Goal: Use online tool/utility: Use online tool/utility

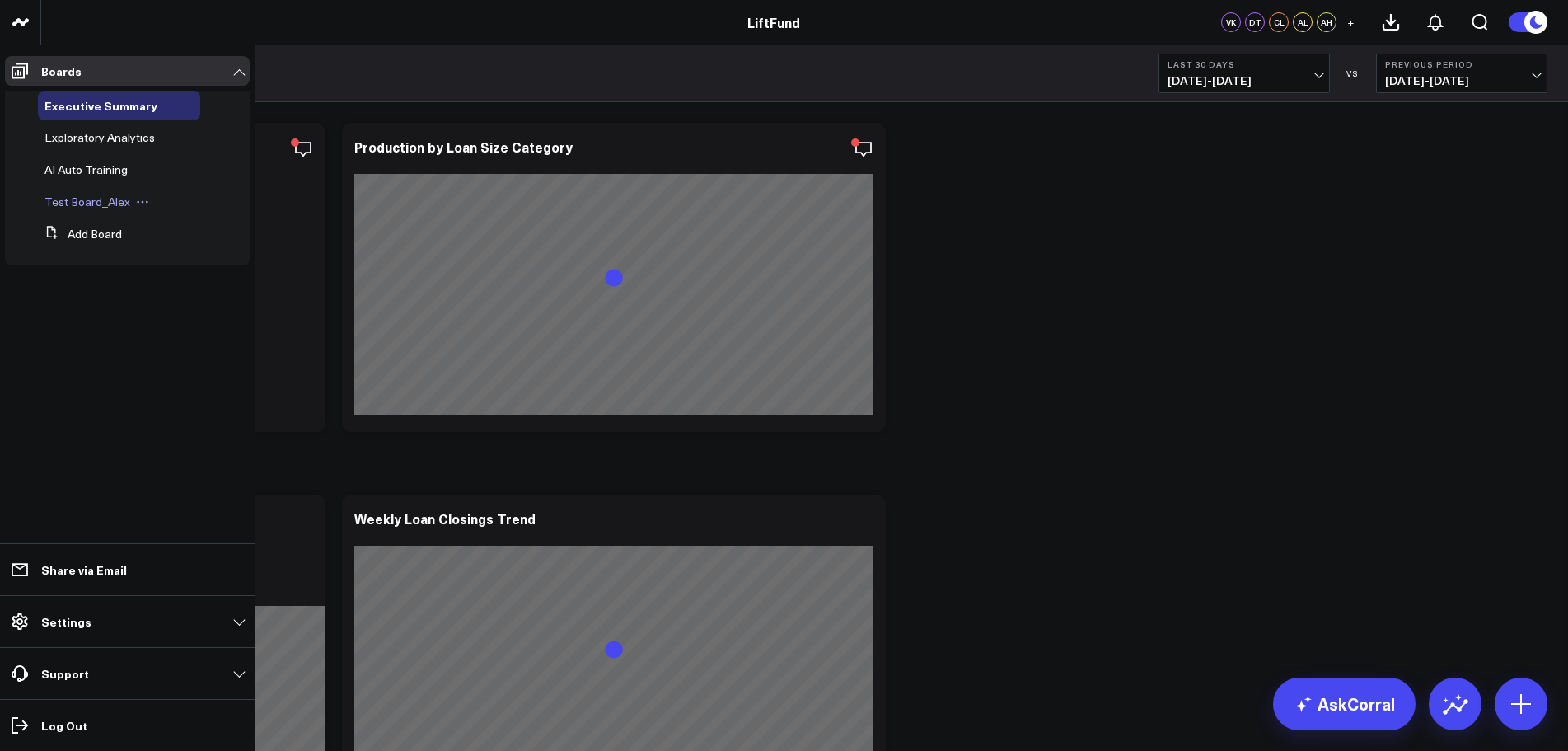
click at [113, 204] on span "Test Board_Alex" at bounding box center [86, 202] width 85 height 16
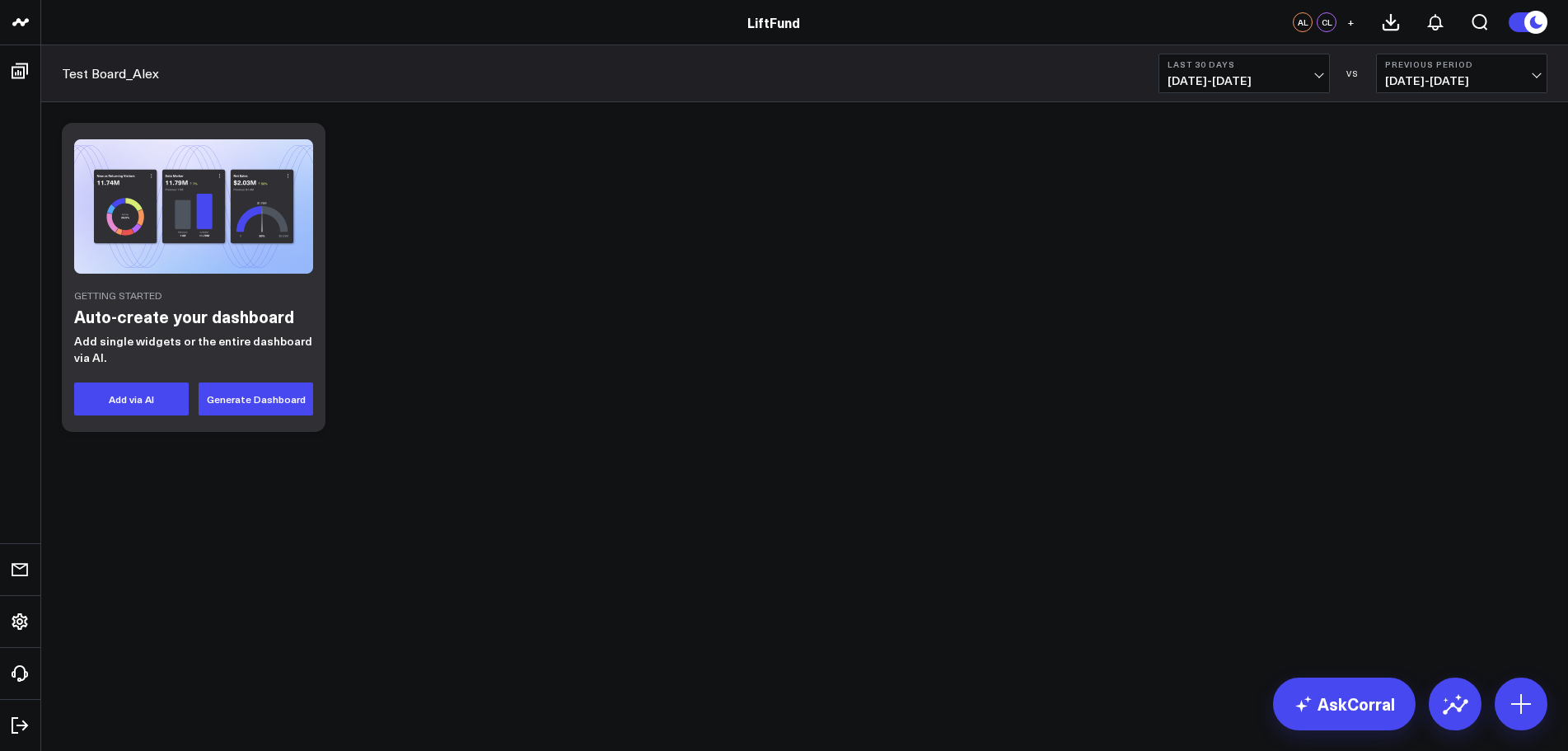
click at [249, 275] on div "Getting Started Auto-create your dashboard Add single widgets or the entire das…" at bounding box center [193, 276] width 264 height 309
drag, startPoint x: 248, startPoint y: 285, endPoint x: 843, endPoint y: 234, distance: 597.2
click at [843, 234] on div "Getting Started Auto-create your dashboard Add single widgets or the entire das…" at bounding box center [805, 277] width 1502 height 325
click at [265, 399] on button "Generate Dashboard" at bounding box center [256, 399] width 115 height 33
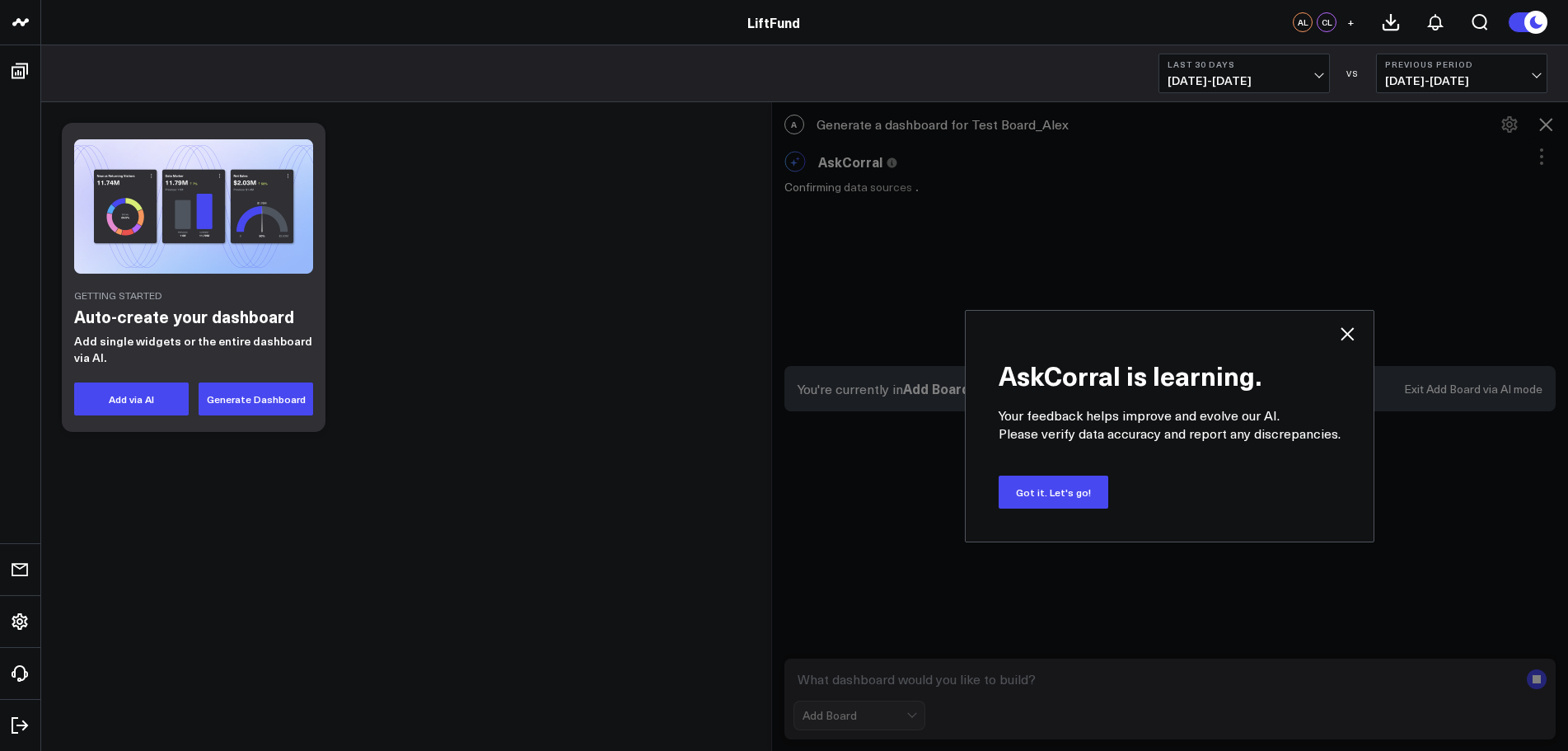
click at [1344, 335] on icon at bounding box center [1348, 333] width 20 height 20
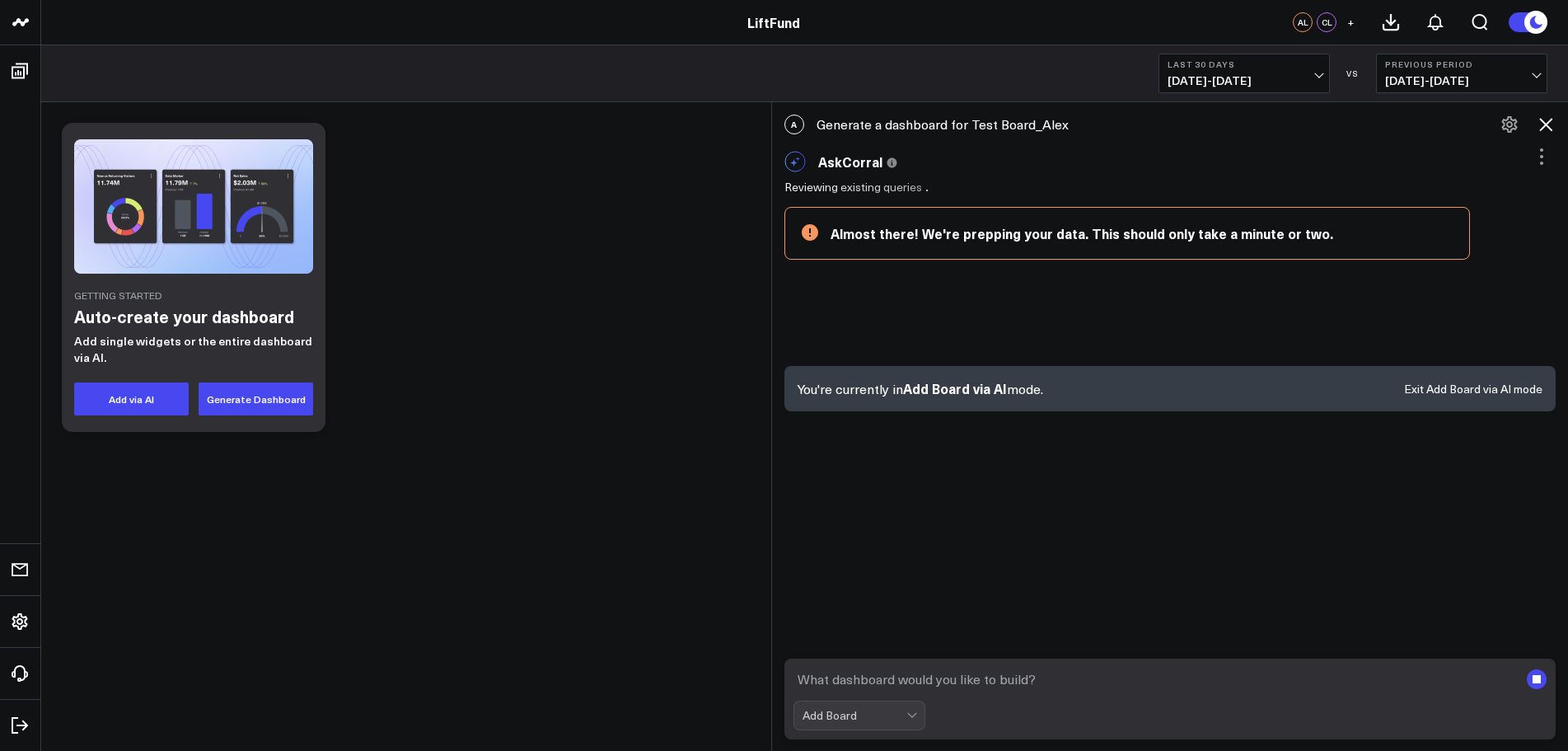
click at [1544, 125] on icon at bounding box center [1545, 125] width 20 height 20
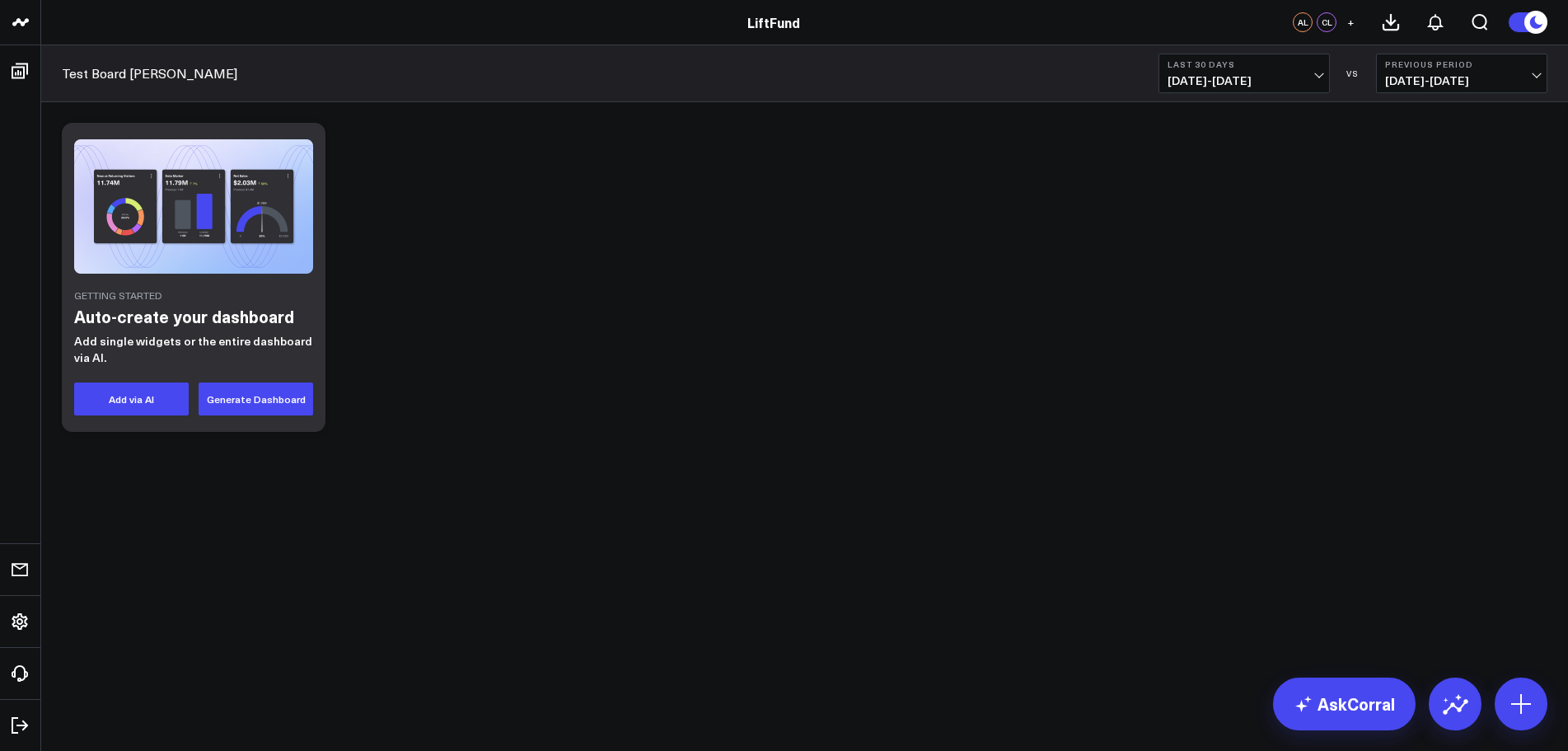
click at [486, 261] on div "Getting Started Auto-create your dashboard Add single widgets or the entire das…" at bounding box center [805, 277] width 1502 height 325
click at [138, 399] on button "Add via AI" at bounding box center [131, 399] width 115 height 33
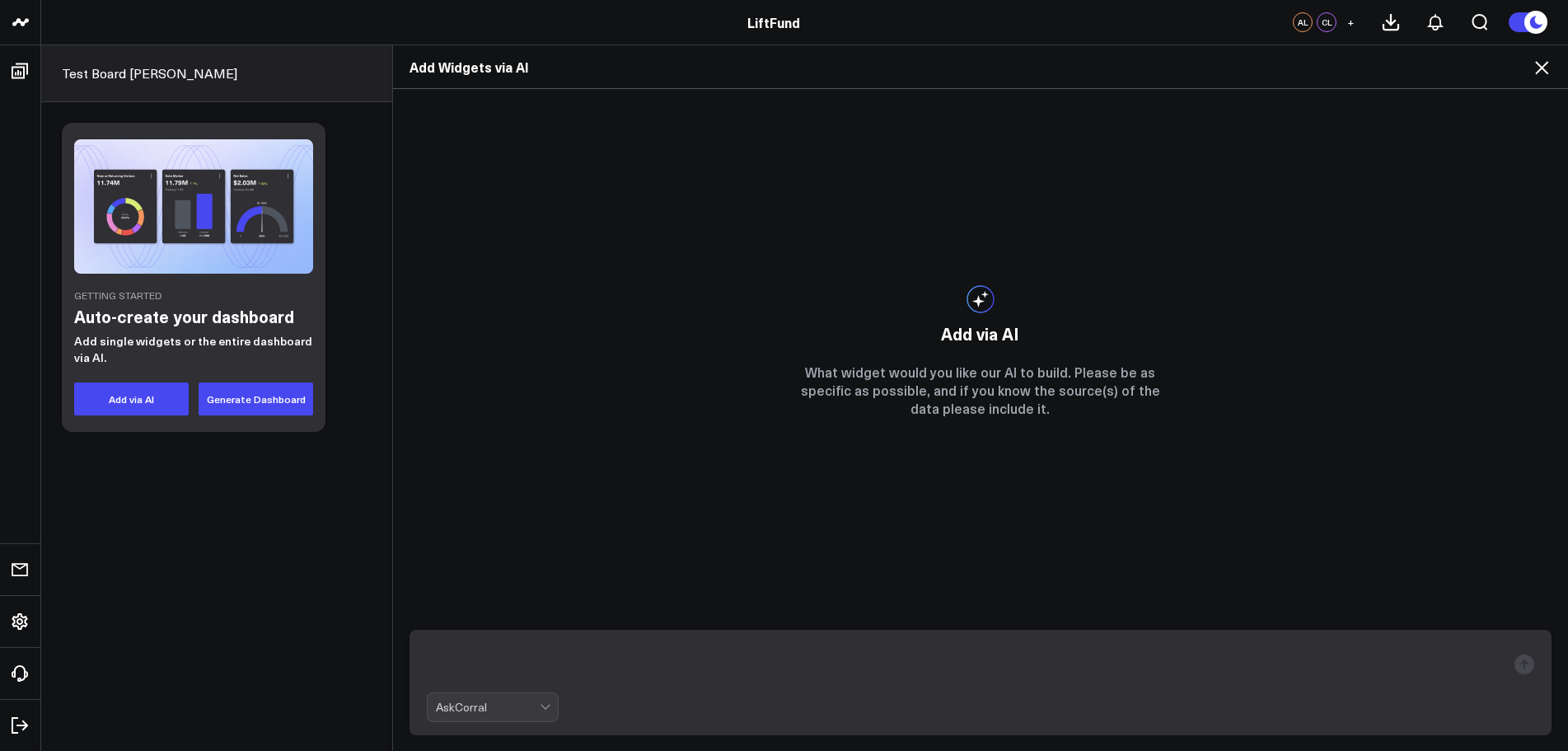
click at [899, 638] on form "AskCorral" at bounding box center [980, 682] width 1142 height 106
click at [893, 649] on textarea at bounding box center [967, 665] width 1080 height 43
type textarea "Unique Contacts"
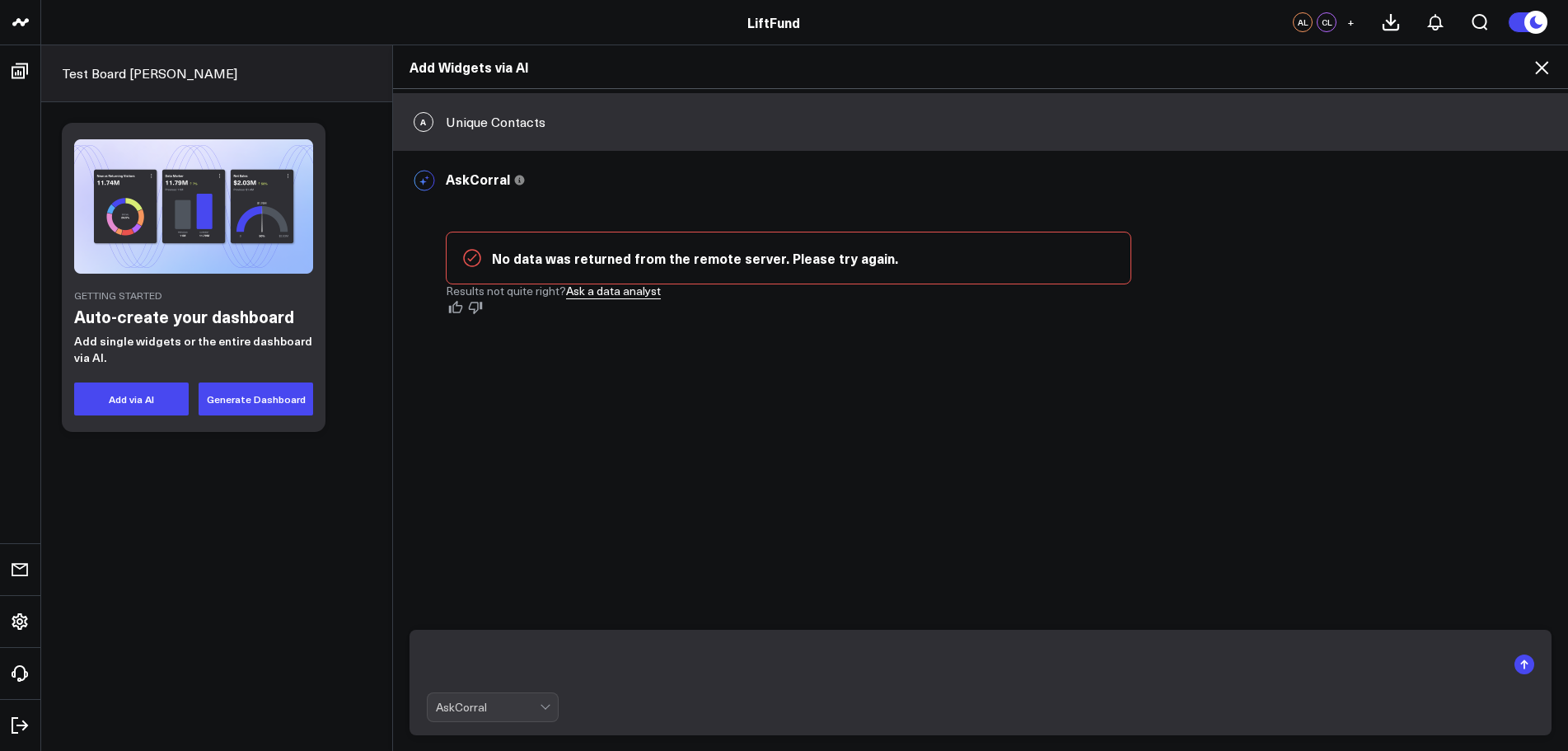
click at [1536, 70] on icon at bounding box center [1542, 68] width 20 height 20
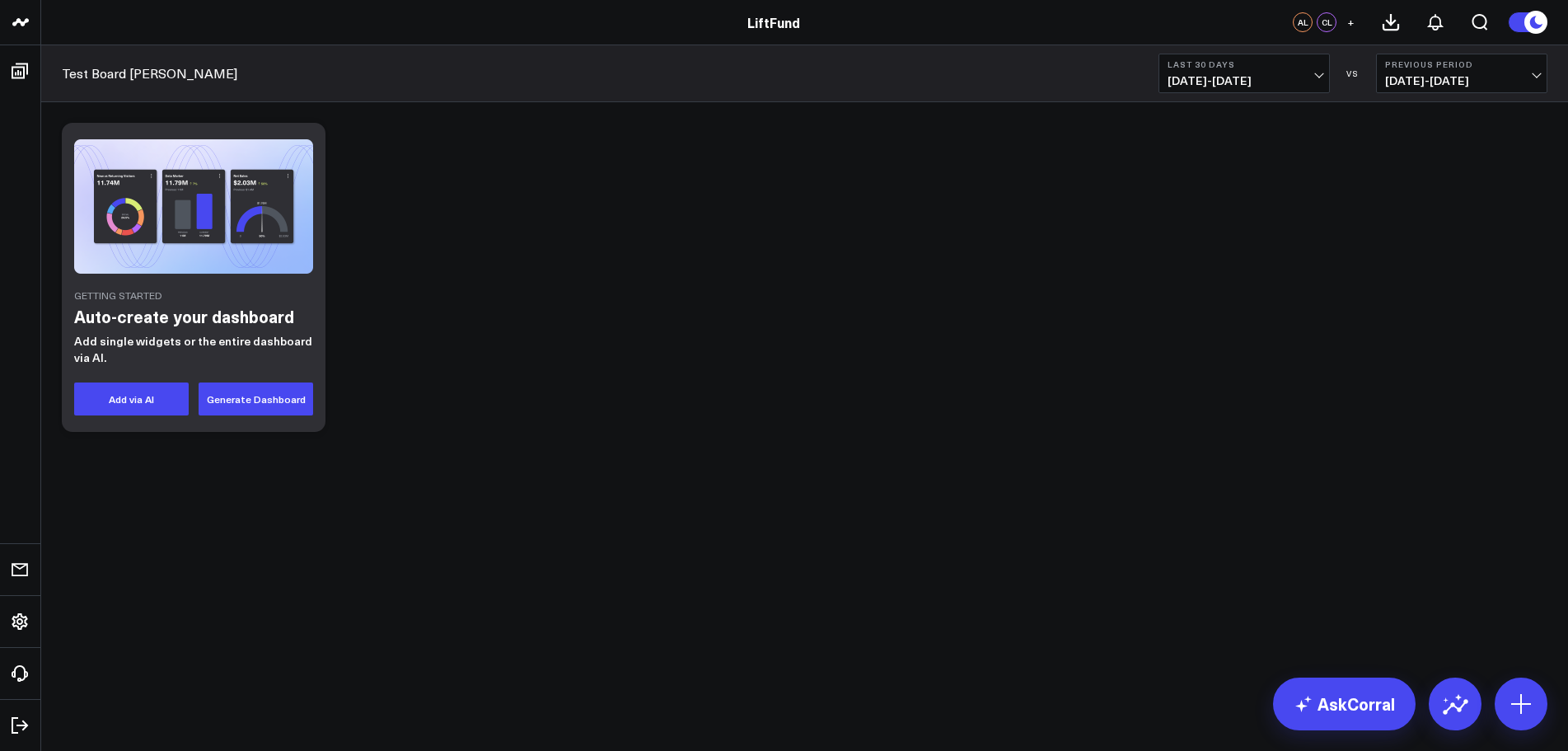
click at [210, 282] on div "Getting Started Auto-create your dashboard Add single widgets or the entire das…" at bounding box center [193, 276] width 264 height 309
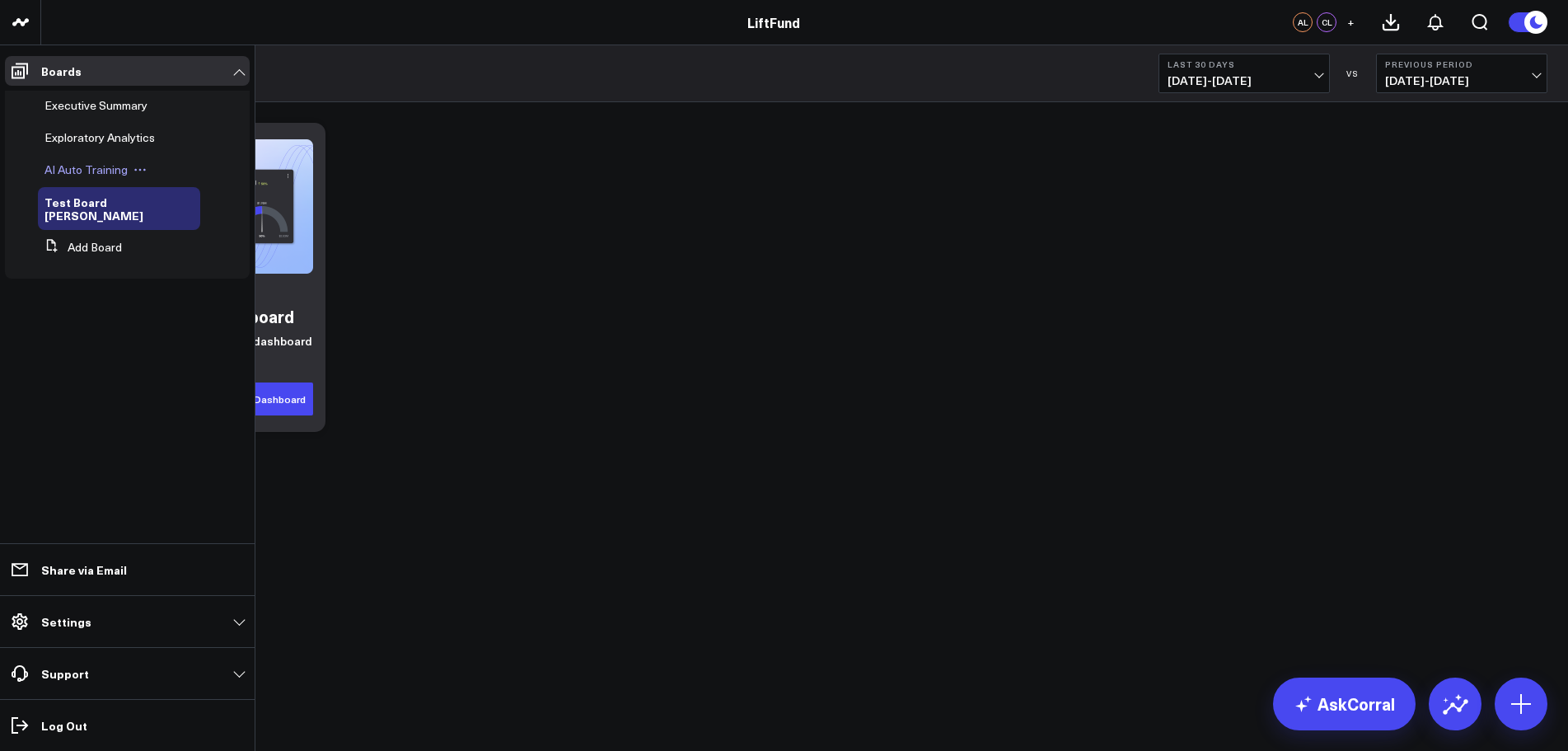
drag, startPoint x: 103, startPoint y: 199, endPoint x: 196, endPoint y: 183, distance: 94.4
click at [196, 183] on div "AI Auto Training" at bounding box center [120, 170] width 163 height 29
click at [189, 203] on icon at bounding box center [190, 202] width 3 height 3
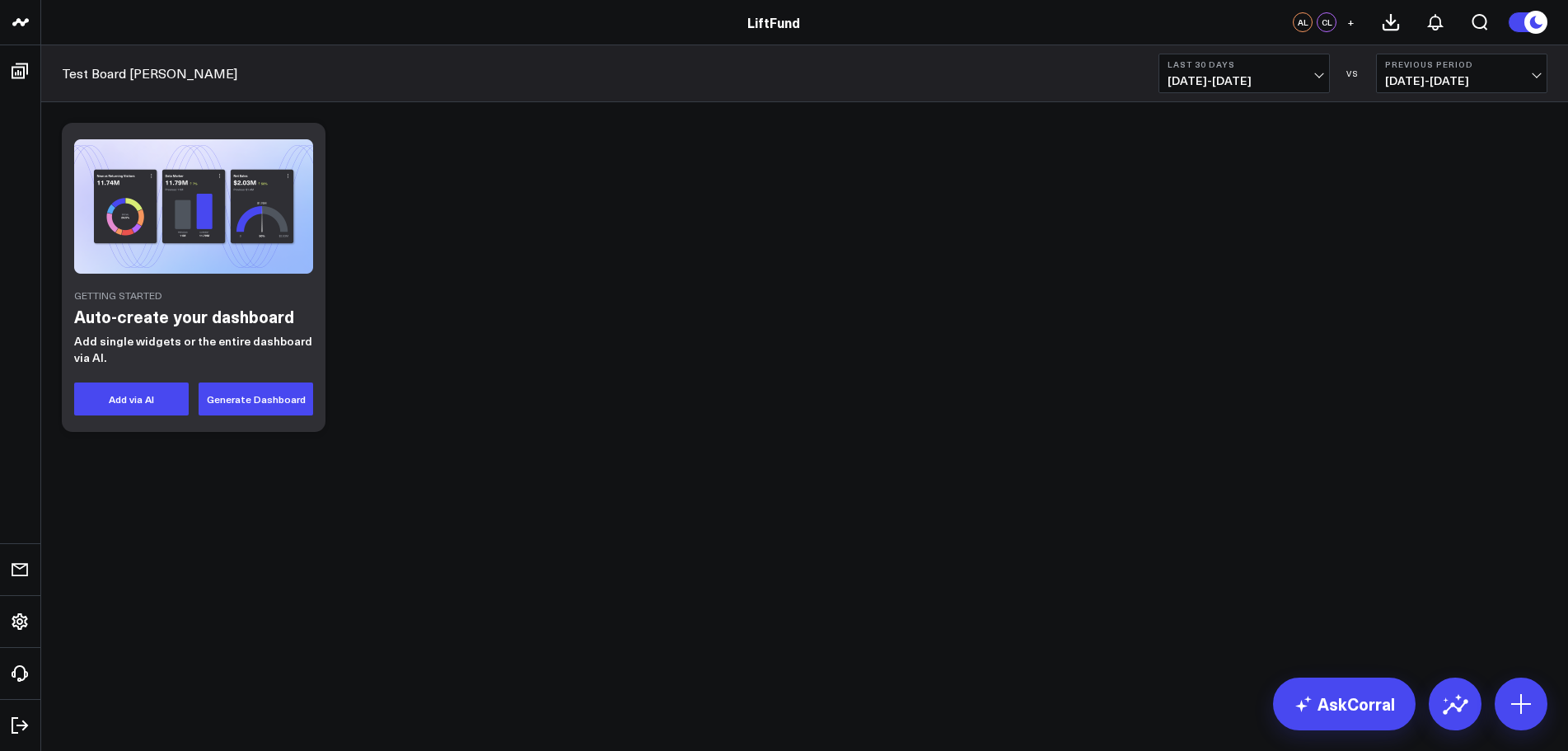
click at [575, 285] on div "Getting Started Auto-create your dashboard Add single widgets or the entire das…" at bounding box center [805, 277] width 1502 height 325
click at [1521, 697] on icon at bounding box center [1521, 704] width 20 height 20
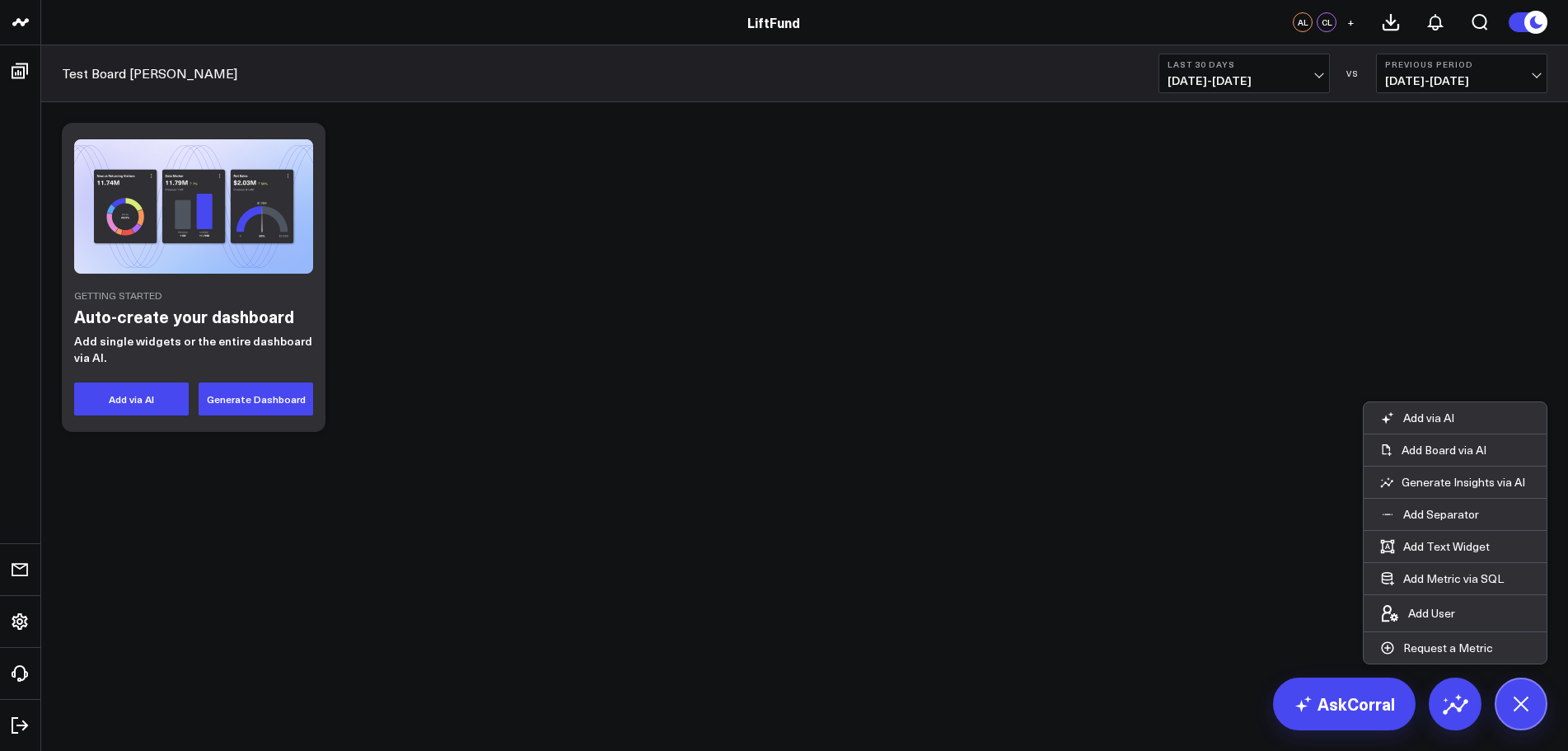
click at [842, 442] on div "Getting Started Auto-create your dashboard Add single widgets or the entire das…" at bounding box center [805, 321] width 1527 height 437
click at [761, 228] on div "Getting Started Auto-create your dashboard Add single widgets or the entire das…" at bounding box center [805, 277] width 1502 height 325
drag, startPoint x: 761, startPoint y: 228, endPoint x: 568, endPoint y: 281, distance: 200.1
click at [568, 281] on div "Getting Started Auto-create your dashboard Add single widgets or the entire das…" at bounding box center [805, 277] width 1502 height 325
click at [125, 407] on button "Add via AI" at bounding box center [131, 399] width 115 height 33
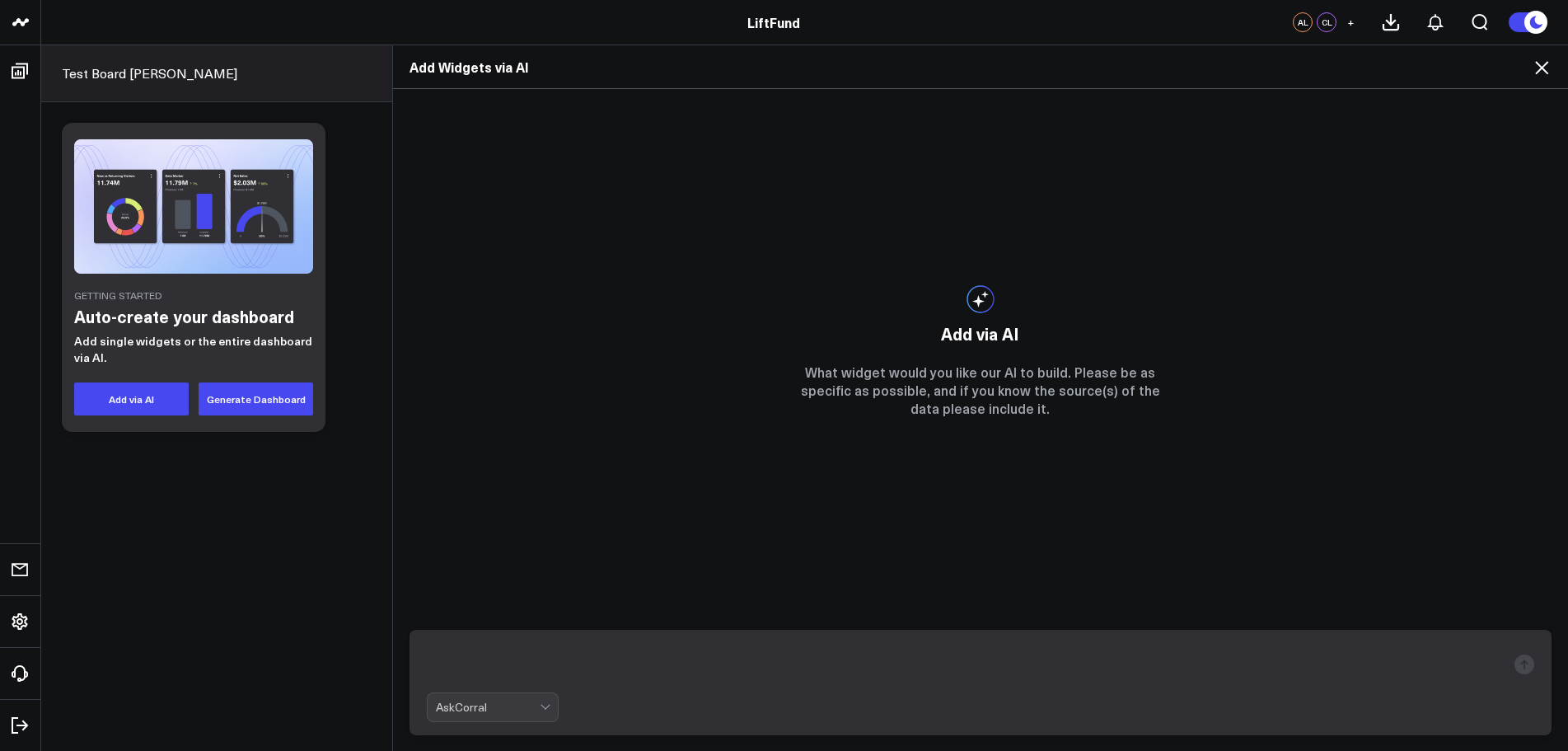
click at [894, 649] on textarea at bounding box center [967, 665] width 1080 height 43
type textarea "Generate a total count of unique contact GUIDs"
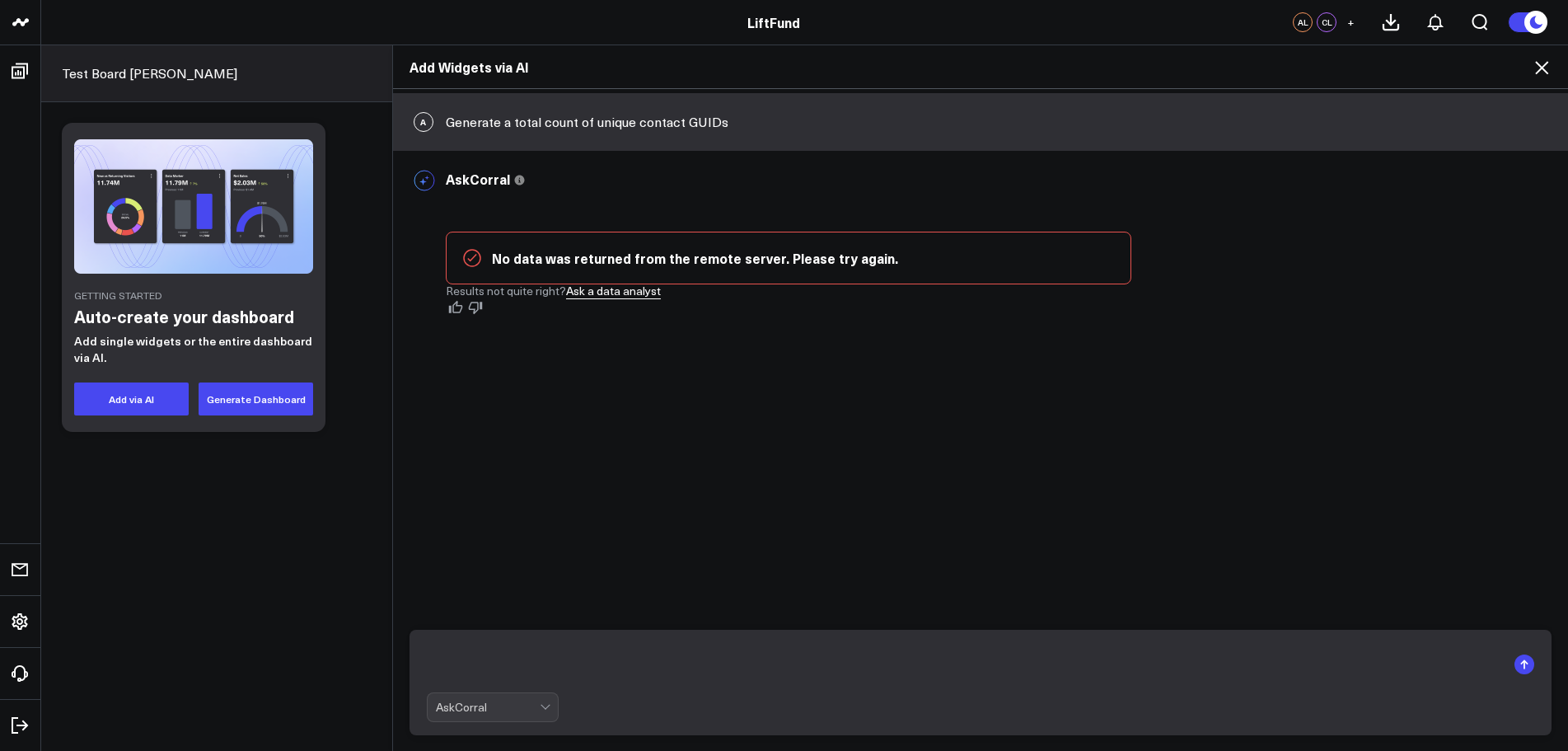
click at [1537, 64] on icon at bounding box center [1542, 67] width 13 height 13
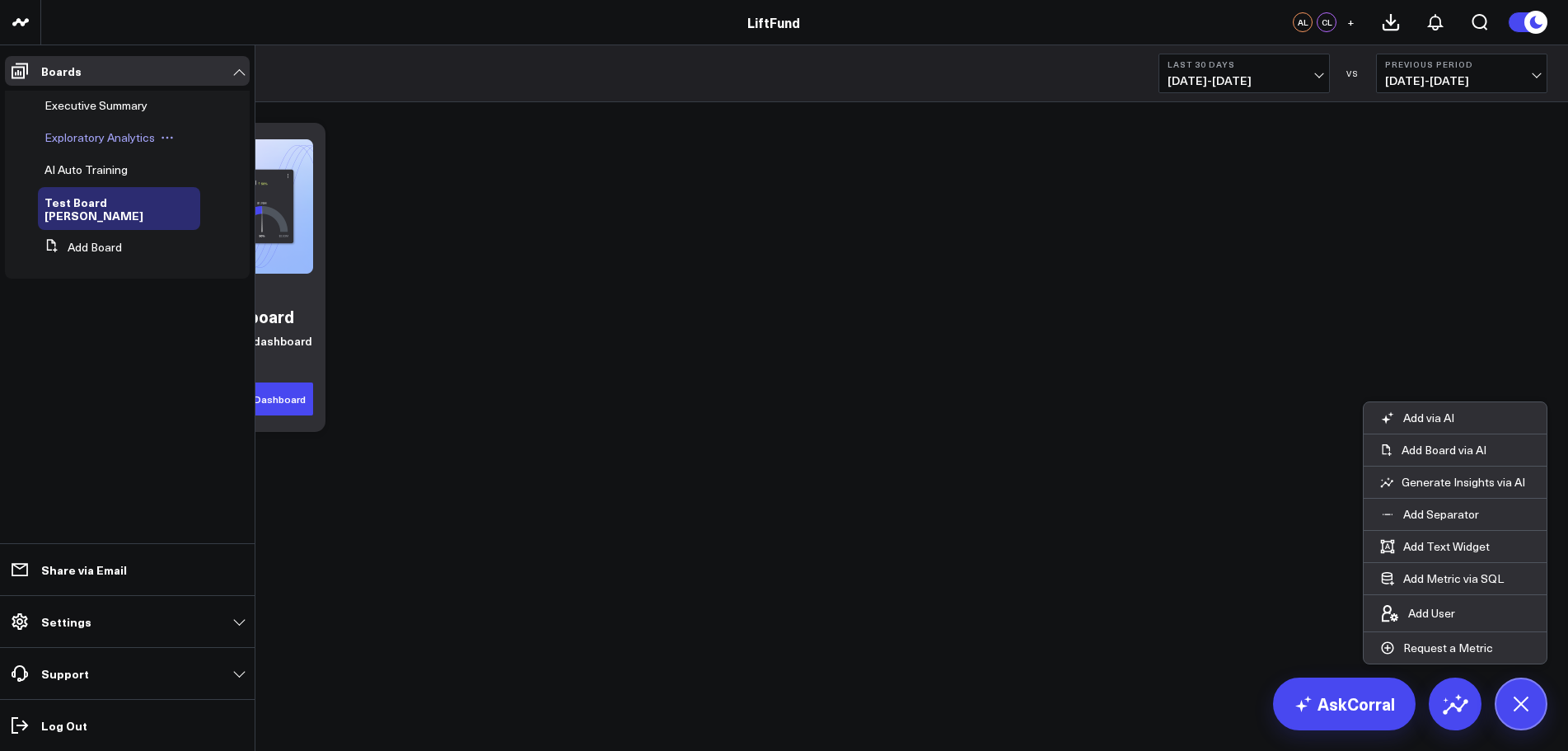
click at [101, 143] on span "Exploratory Analytics" at bounding box center [99, 137] width 111 height 16
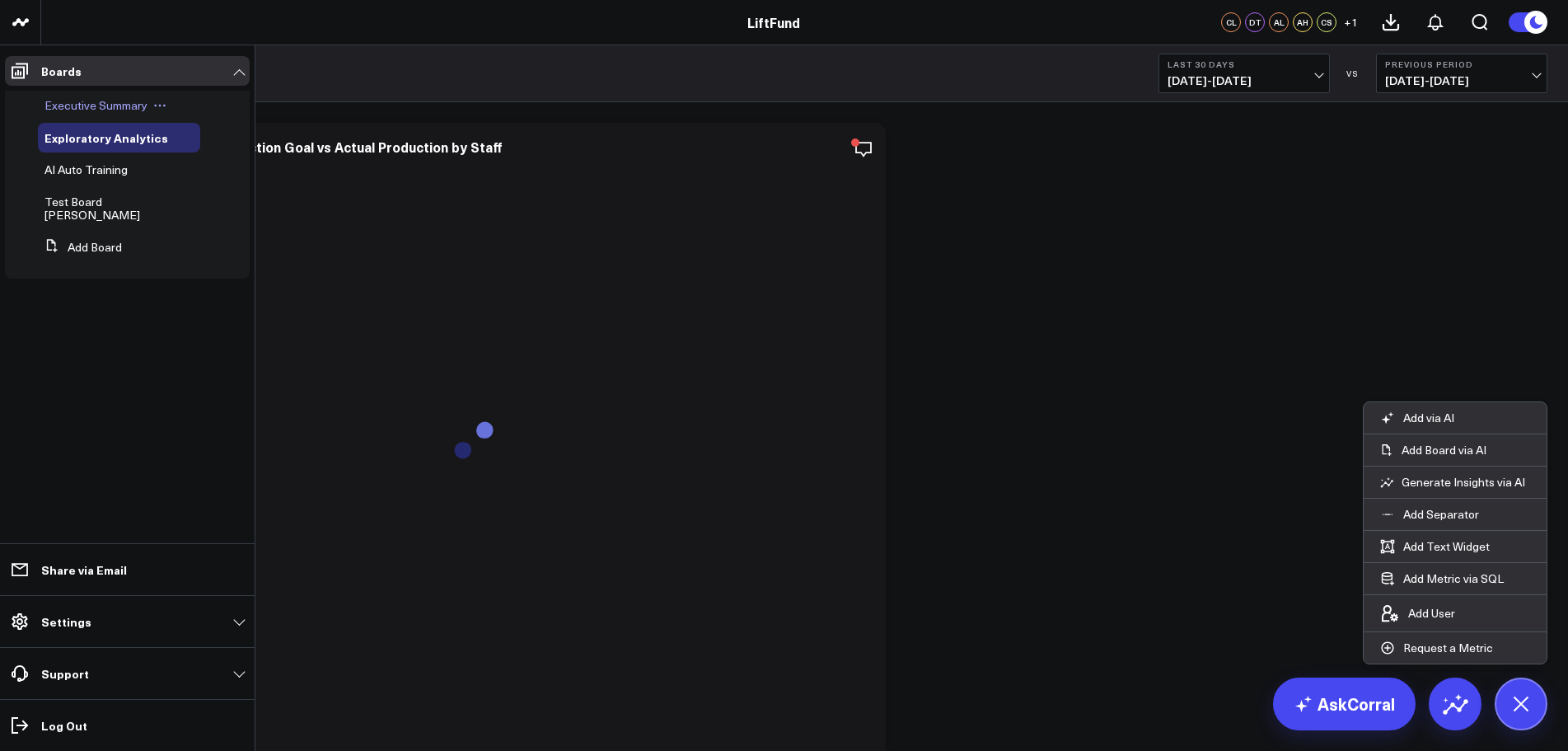
click at [122, 106] on span "Executive Summary" at bounding box center [95, 105] width 103 height 16
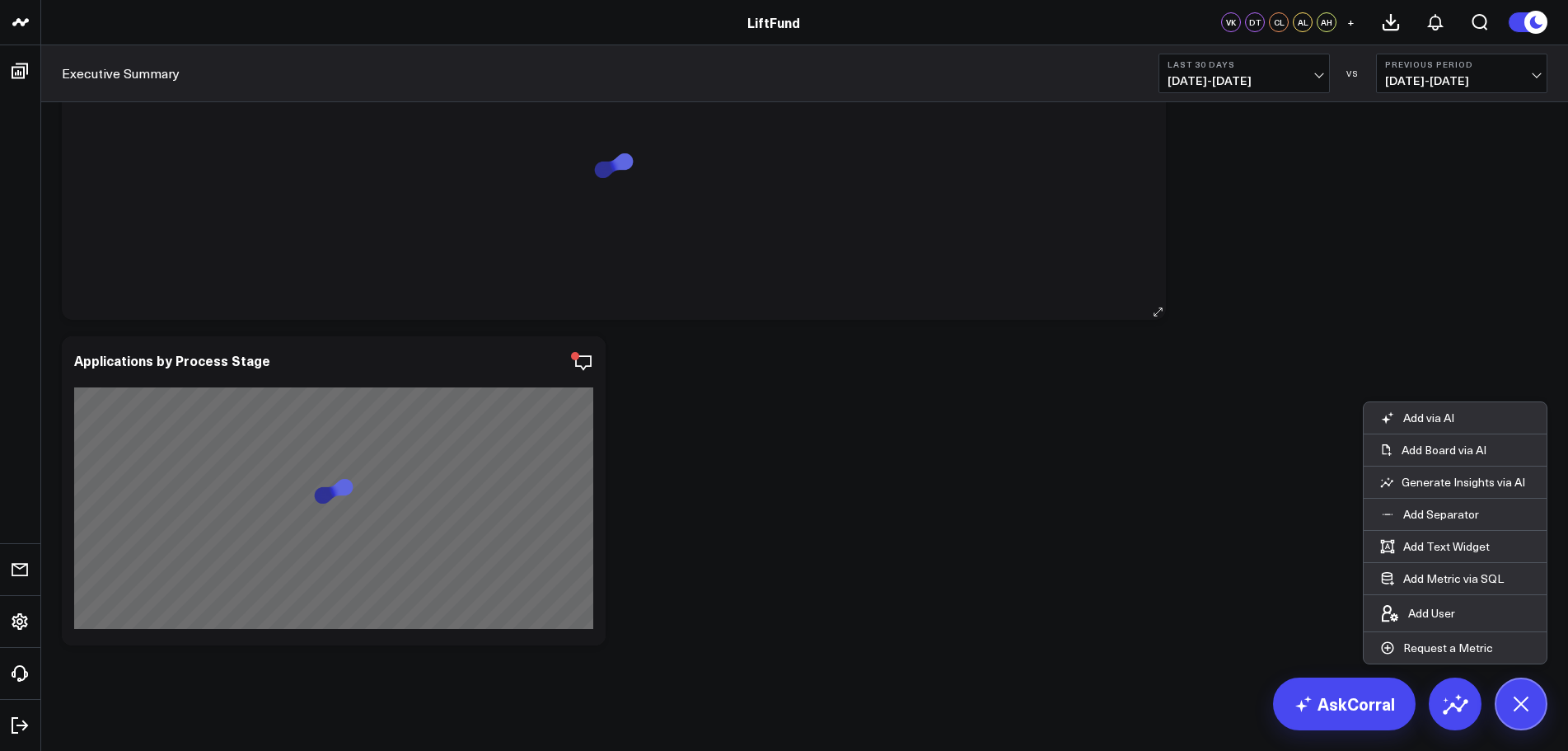
scroll to position [3973, 0]
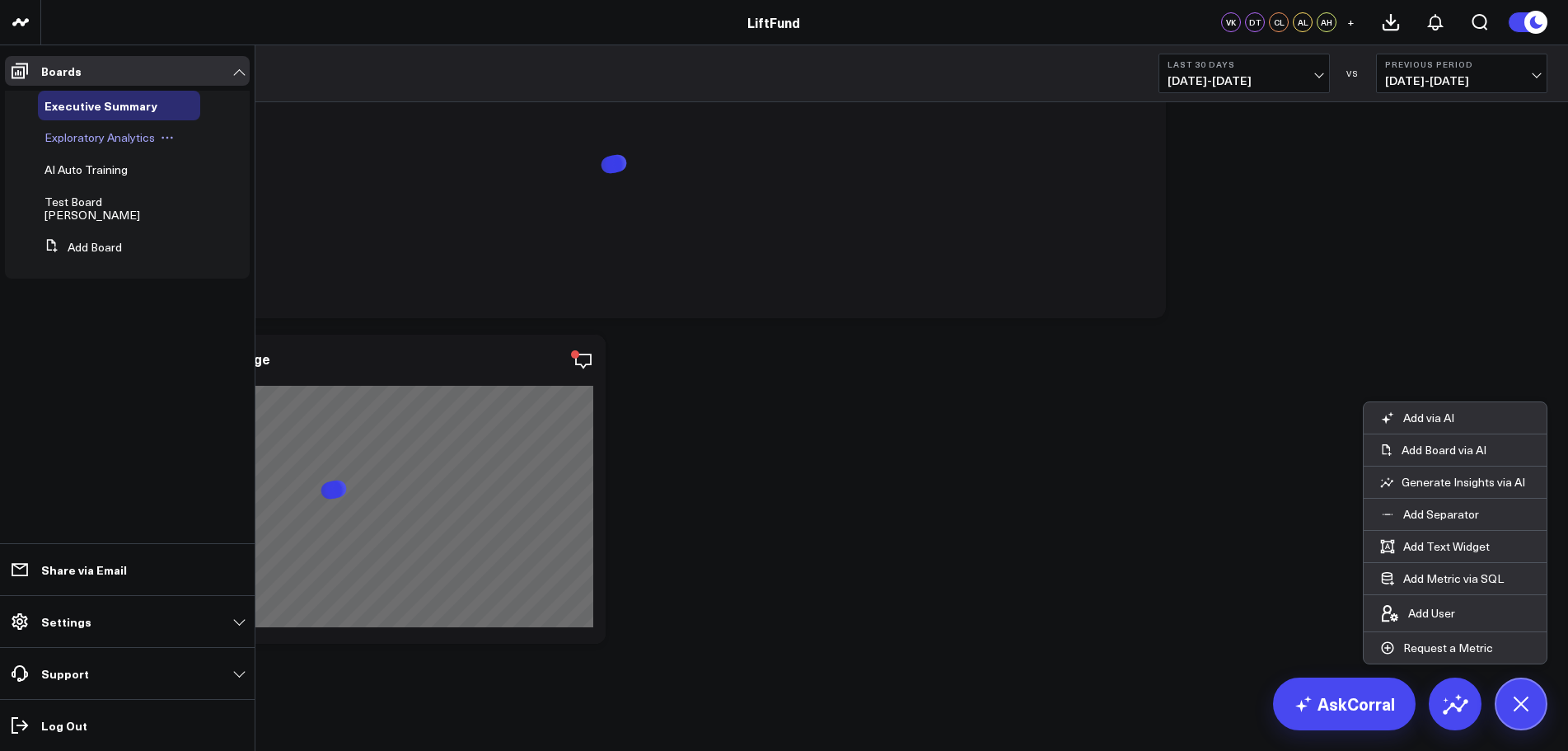
click at [90, 140] on span "Exploratory Analytics" at bounding box center [99, 137] width 111 height 16
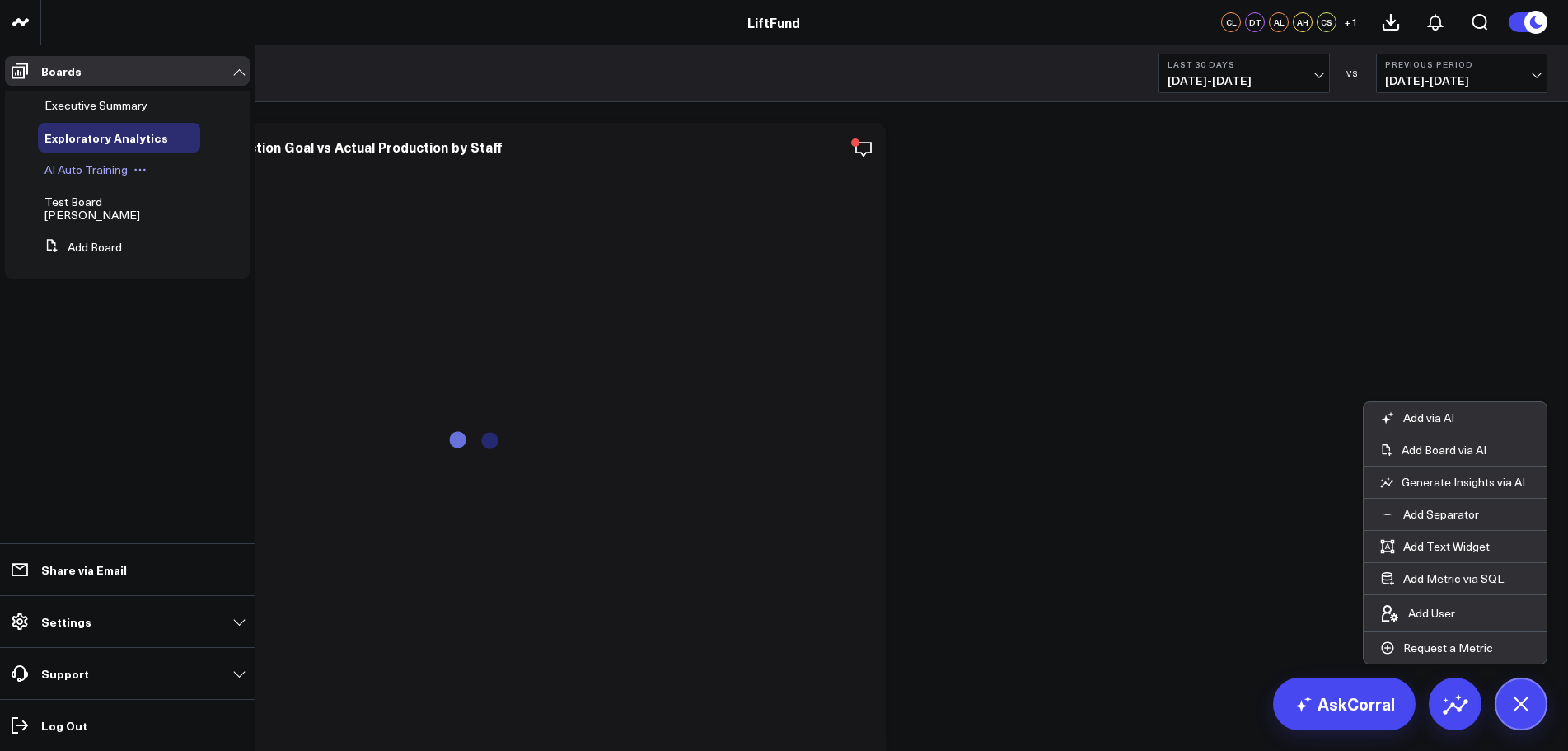
click at [73, 168] on span "AI Auto Training" at bounding box center [85, 170] width 83 height 16
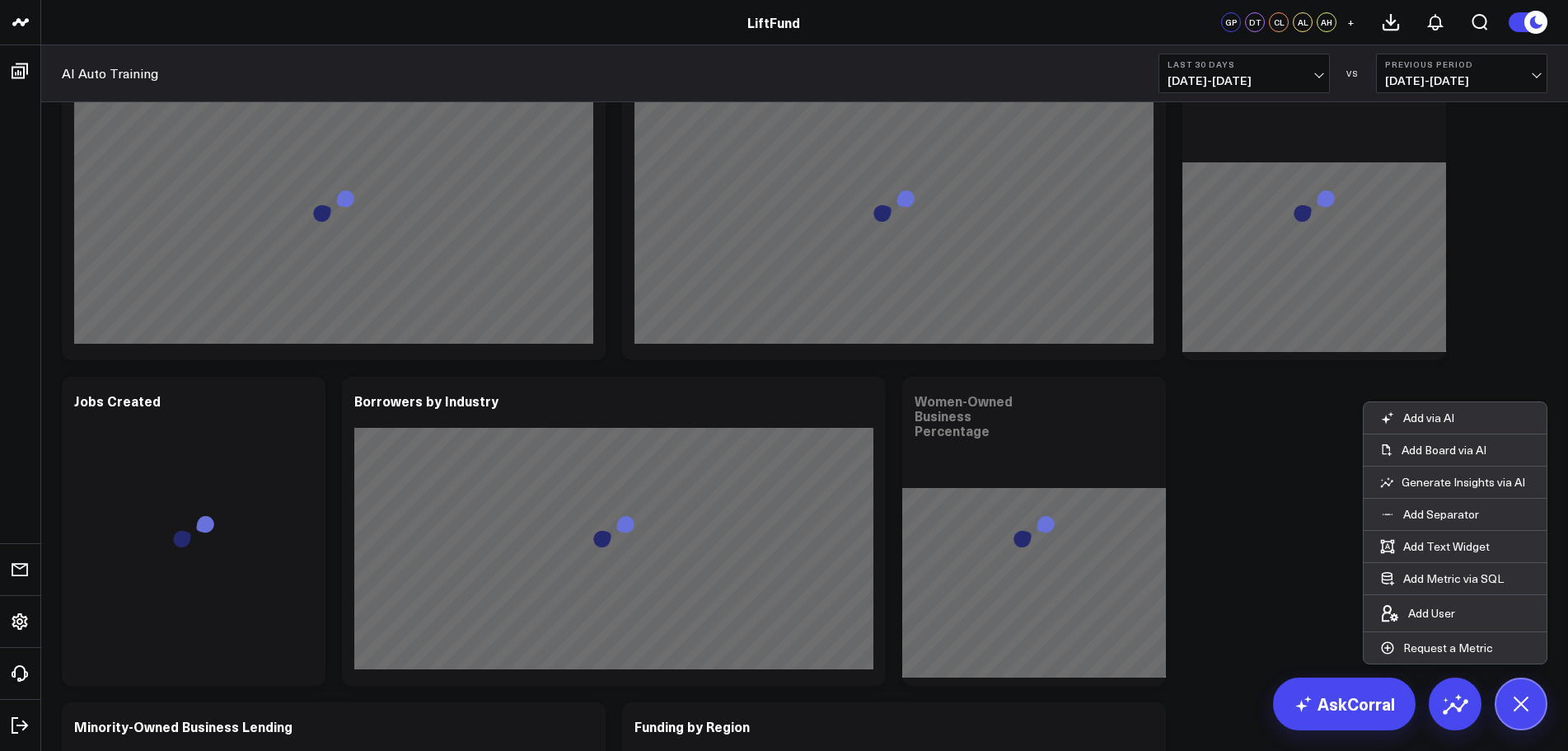
scroll to position [1649, 0]
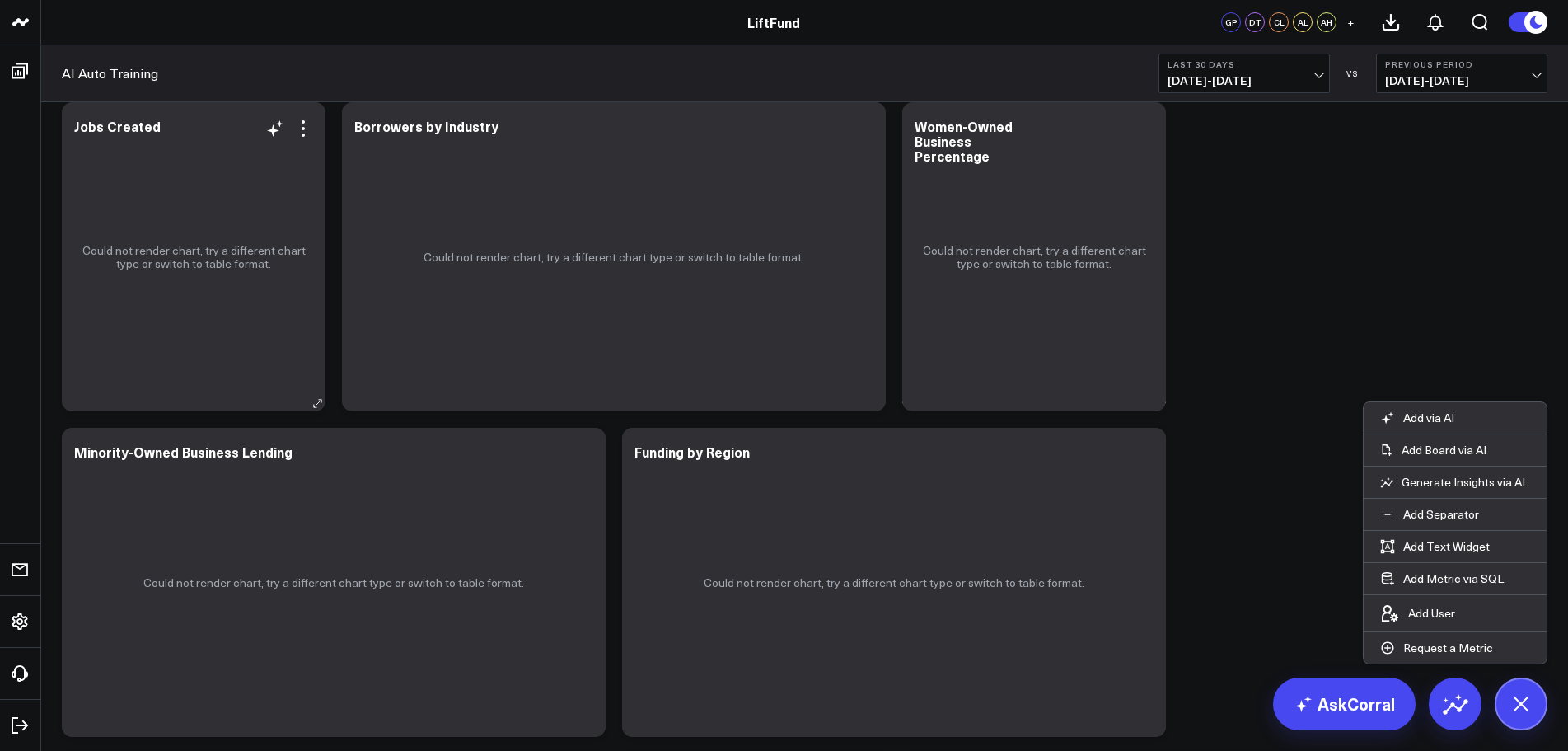
click at [238, 267] on p "Could not render chart, try a different chart type or switch to table format." at bounding box center [193, 257] width 230 height 26
click at [303, 132] on icon at bounding box center [303, 128] width 20 height 20
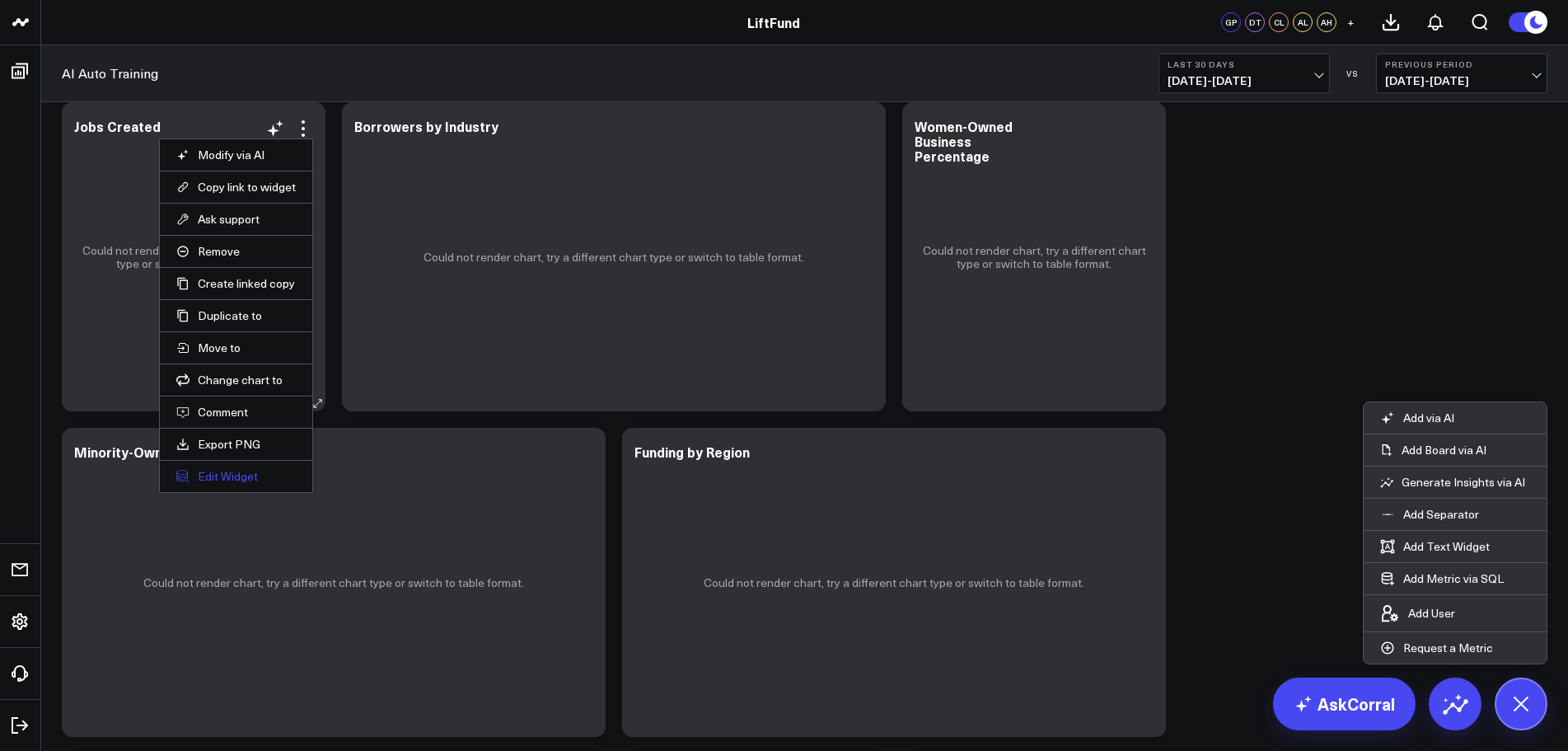
click at [235, 475] on button "Edit Widget" at bounding box center [236, 476] width 120 height 15
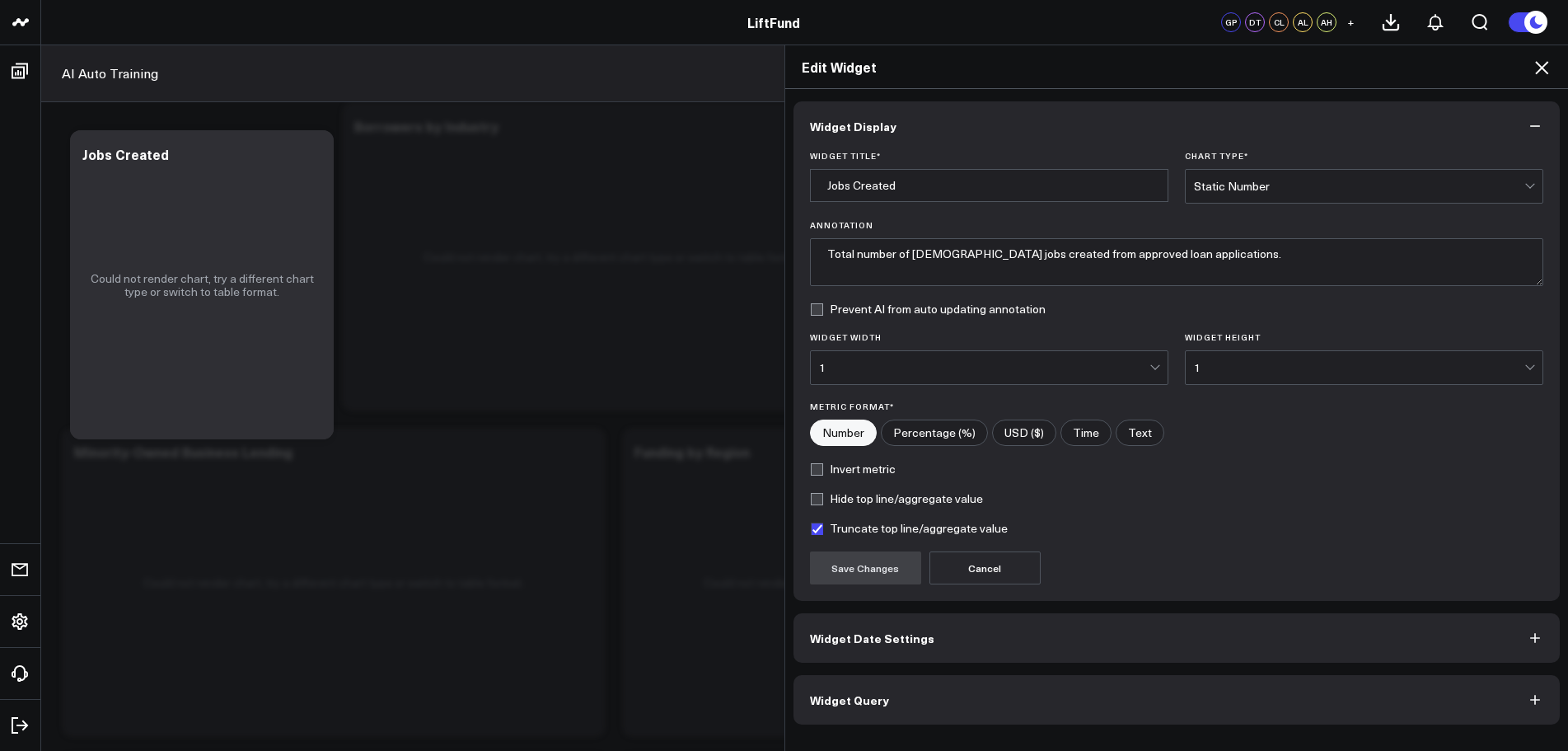
click at [883, 702] on button "Widget Query" at bounding box center [1177, 700] width 767 height 49
